Goal: Task Accomplishment & Management: Complete application form

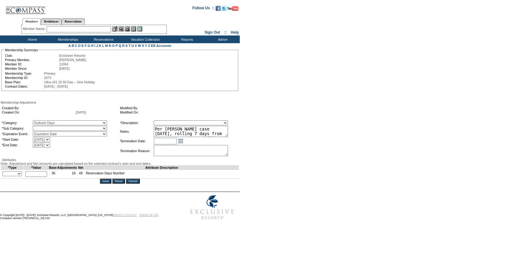
click at [56, 130] on select "Rollover Days" at bounding box center [70, 128] width 74 height 5
select select "782"
click at [45, 127] on select "Rollover Days" at bounding box center [70, 128] width 74 height 5
click at [194, 122] on select "Membership/Transfer Fee Adjustment Membership Fee Adjustment Add-On Fee Adjustm…" at bounding box center [191, 123] width 74 height 5
select select "275"
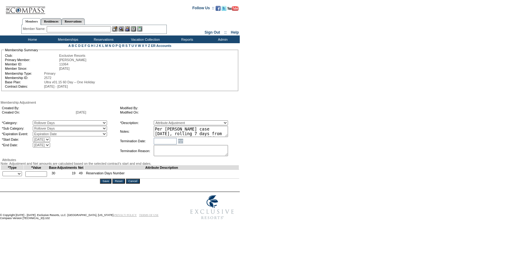
click at [165, 121] on select "Membership/Transfer Fee Adjustment Membership Fee Adjustment Add-On Fee Adjustm…" at bounding box center [191, 123] width 74 height 5
click at [9, 177] on select "+ - Override" at bounding box center [11, 174] width 19 height 5
select select "2"
click at [4, 177] on select "+ - Override" at bounding box center [11, 174] width 19 height 5
click at [39, 177] on input "text" at bounding box center [36, 175] width 22 height 6
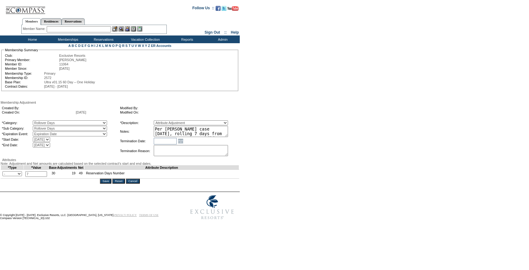
type input "7"
click at [196, 132] on textarea "Per [PERSON_NAME] case [DATE], rolling 7 days from 24/25 to 25/26. Days did not…" at bounding box center [191, 131] width 74 height 11
click at [108, 184] on input "Save" at bounding box center [105, 181] width 11 height 5
